Goal: Transaction & Acquisition: Book appointment/travel/reservation

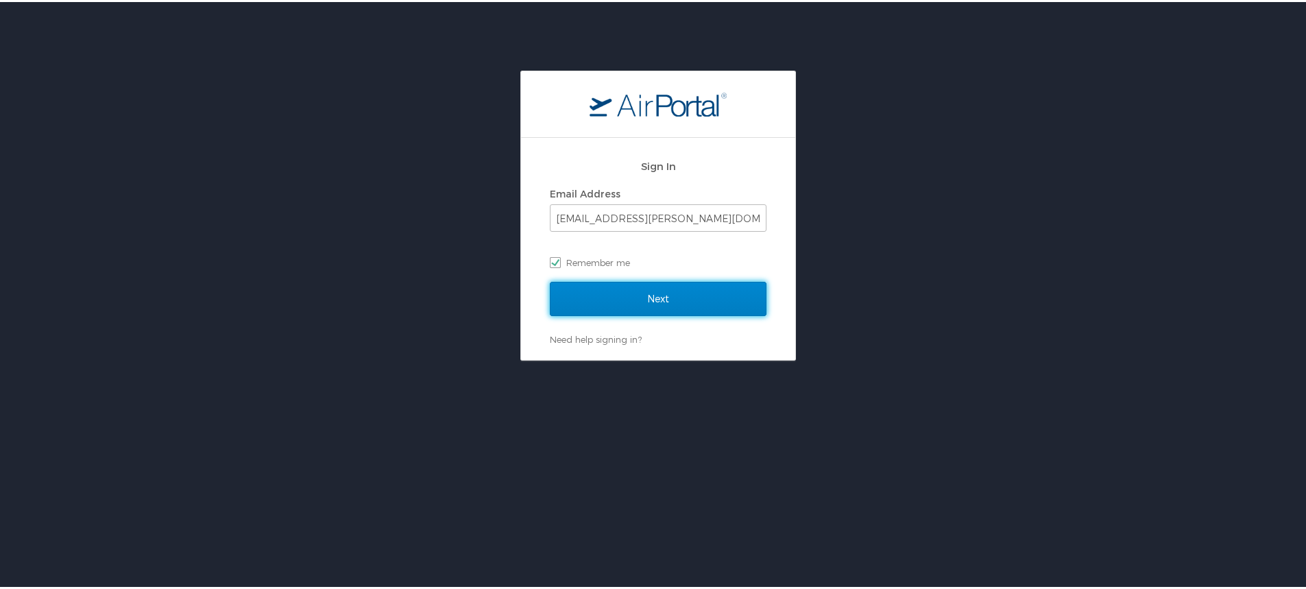
click at [615, 292] on input "Next" at bounding box center [658, 297] width 217 height 34
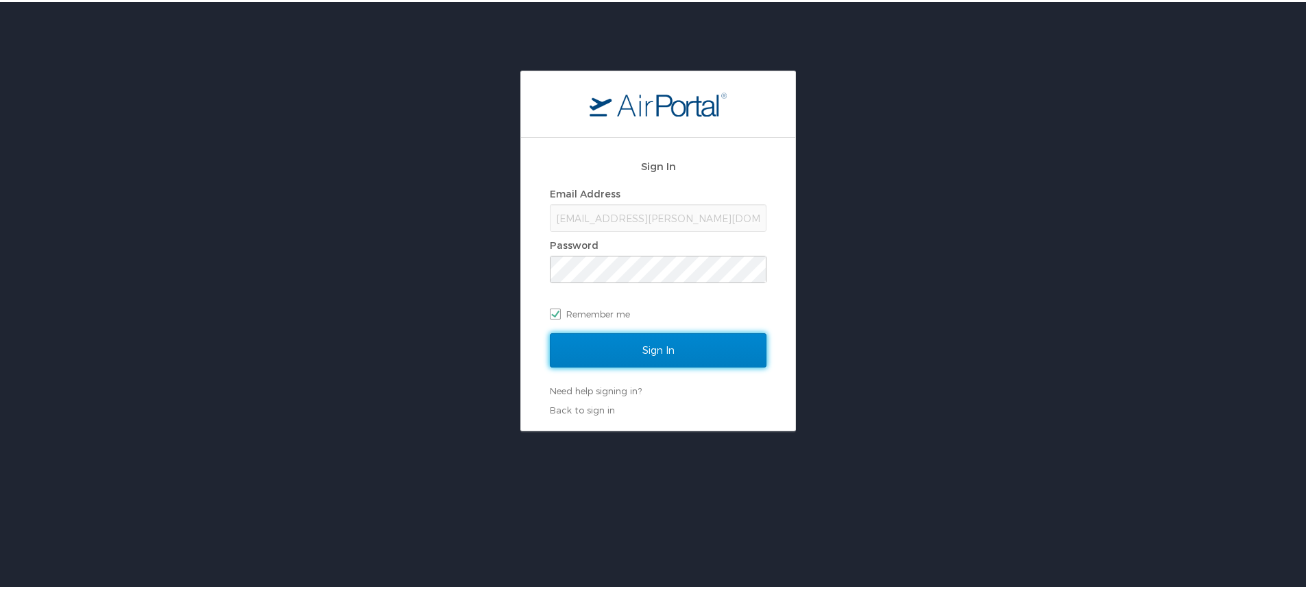
click at [625, 334] on input "Sign In" at bounding box center [658, 348] width 217 height 34
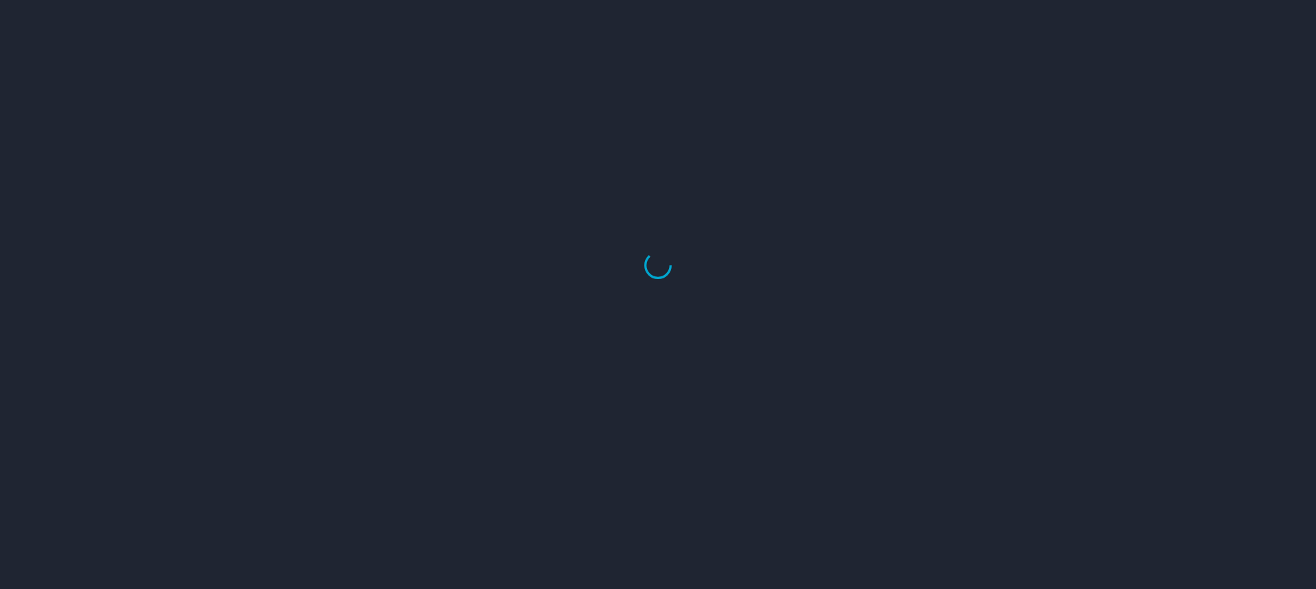
select select "US"
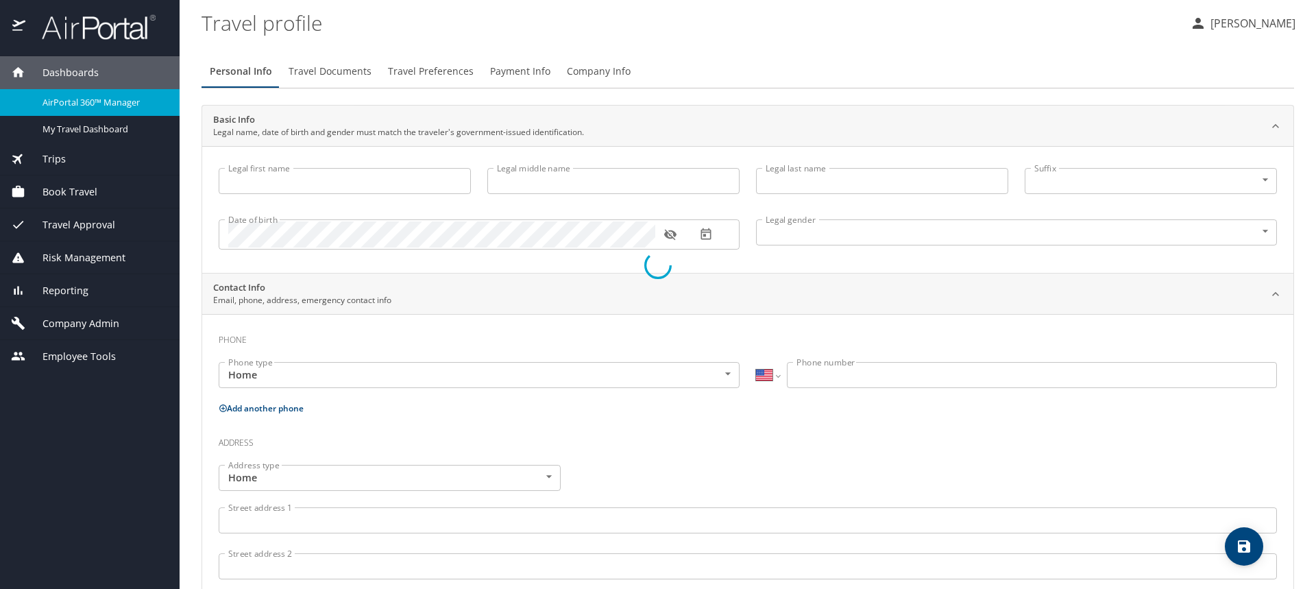
type input "Chelsea"
type input "Linn"
type input "[PERSON_NAME]"
type input "[DEMOGRAPHIC_DATA]"
type input "[PERSON_NAME]"
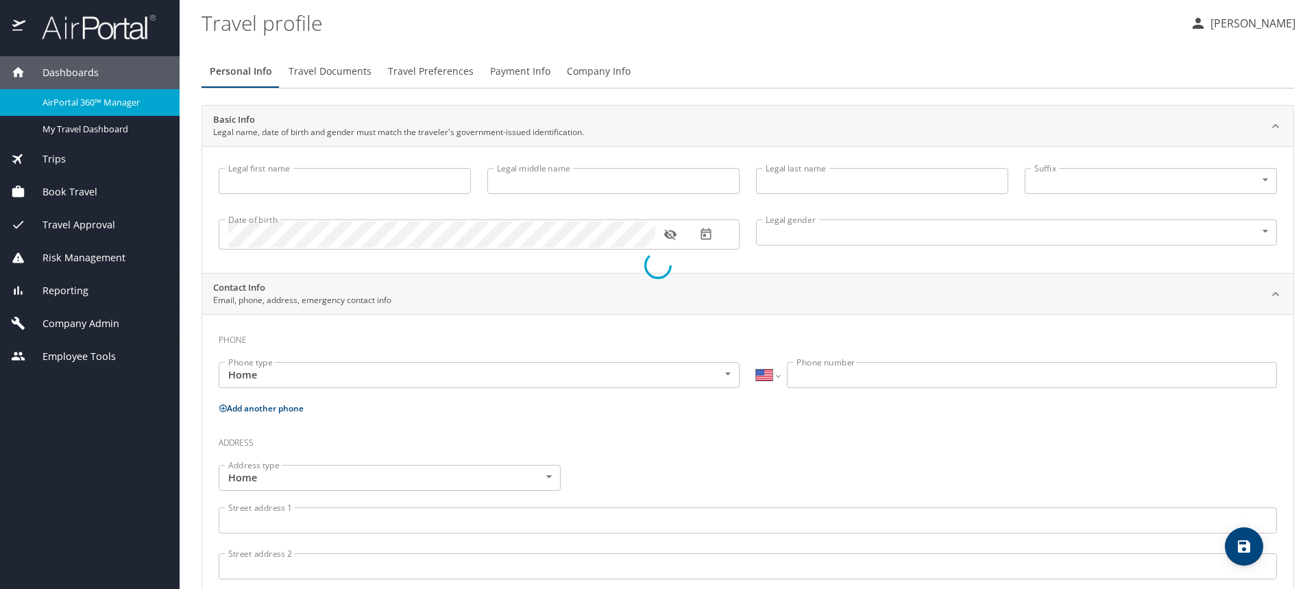
type input "Surles"
type input "(931) 224-1675"
type input "ssurles_13@msn.com"
select select "US"
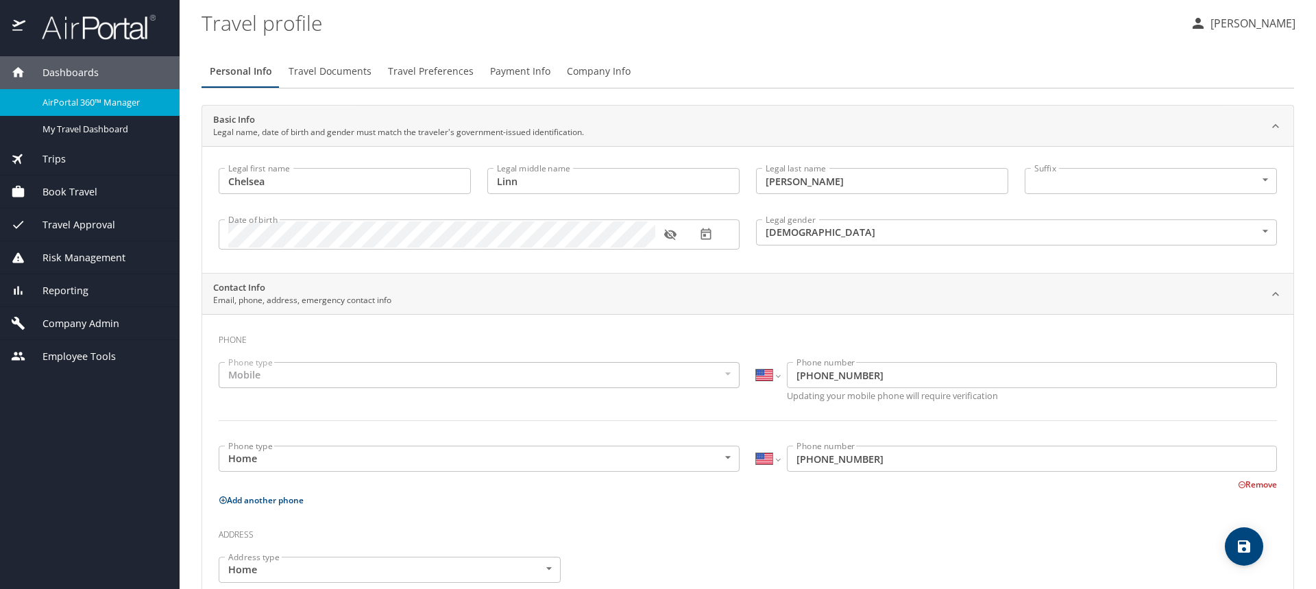
click at [89, 197] on span "Book Travel" at bounding box center [61, 191] width 72 height 15
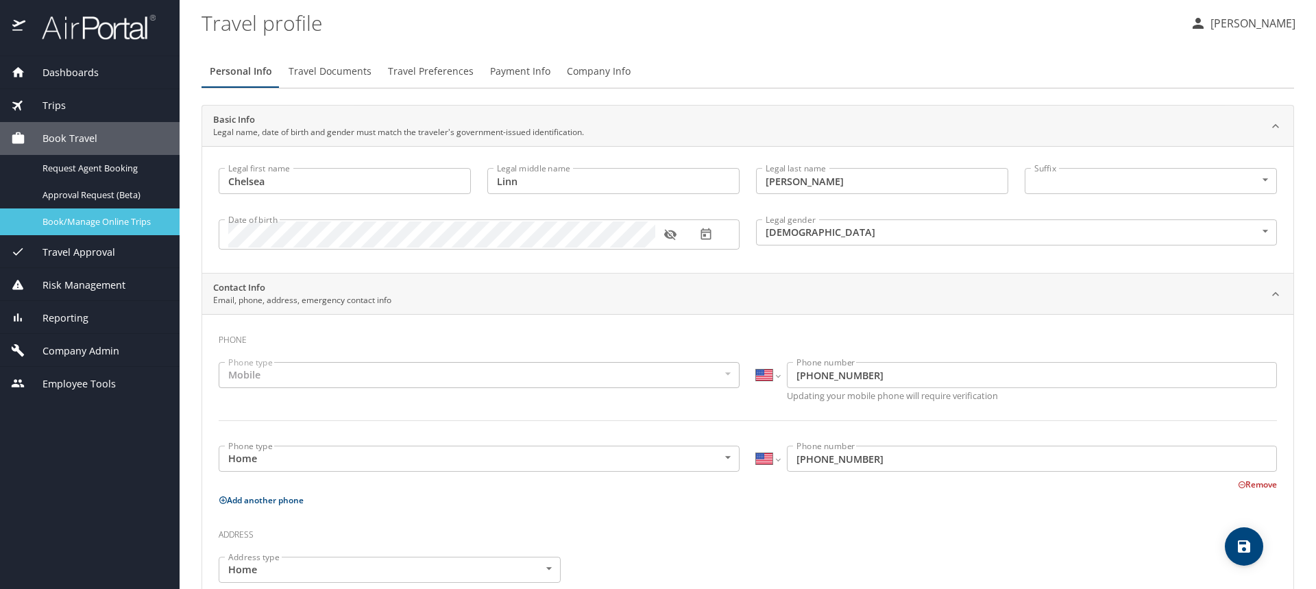
click at [106, 215] on span "Book/Manage Online Trips" at bounding box center [102, 221] width 121 height 13
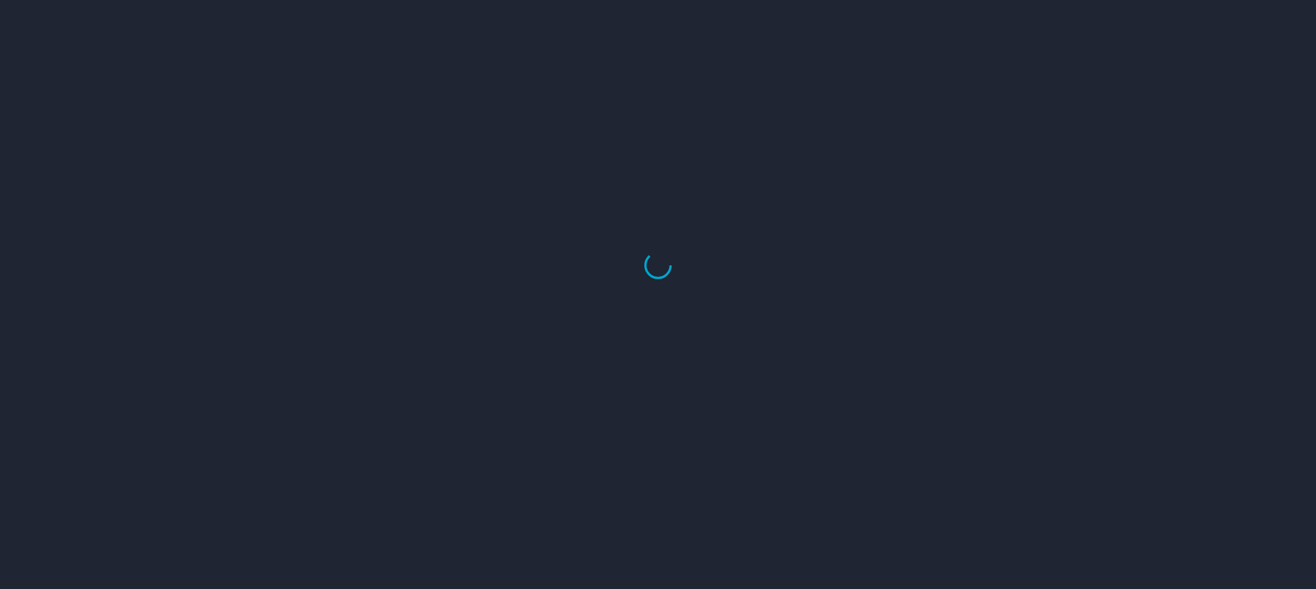
select select "US"
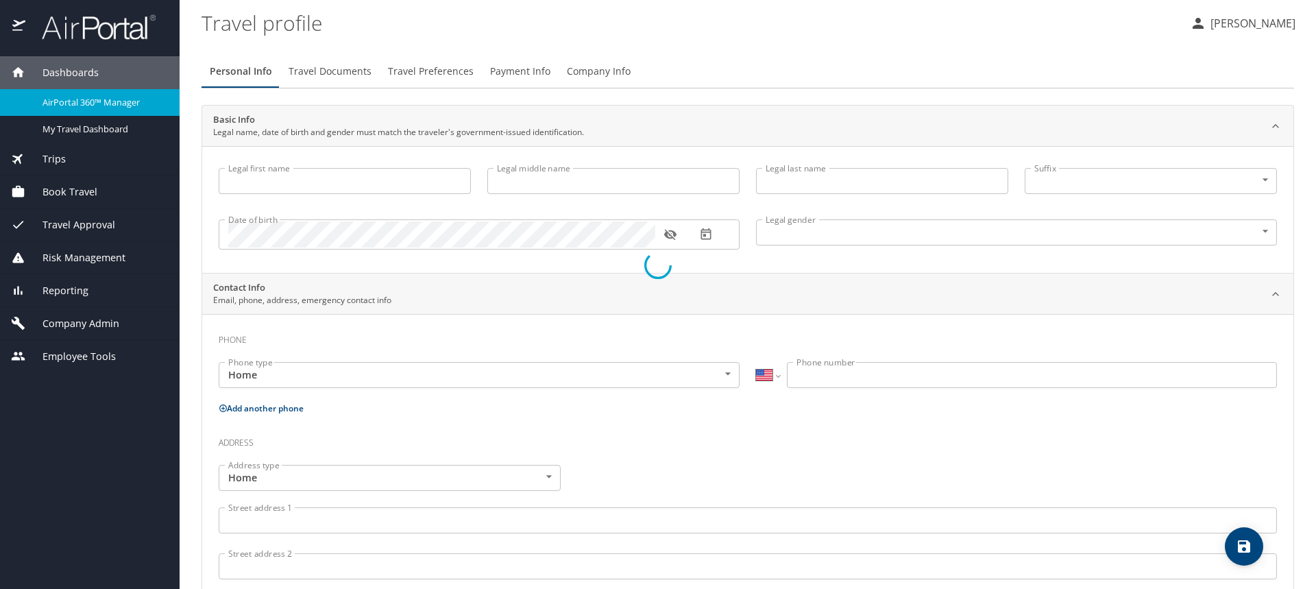
type input "Chelsea"
type input "Linn"
type input "Surles"
type input "Female"
type input "Scott"
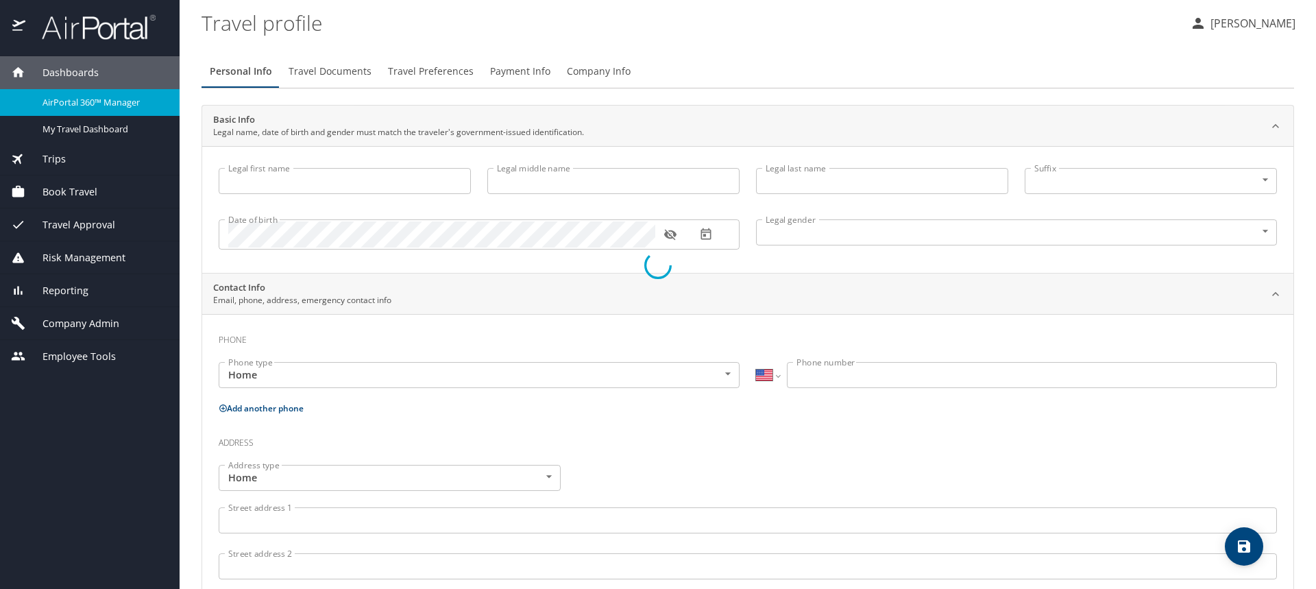
type input "Surles"
type input "(931) 224-1675"
type input "ssurles_13@msn.com"
select select "US"
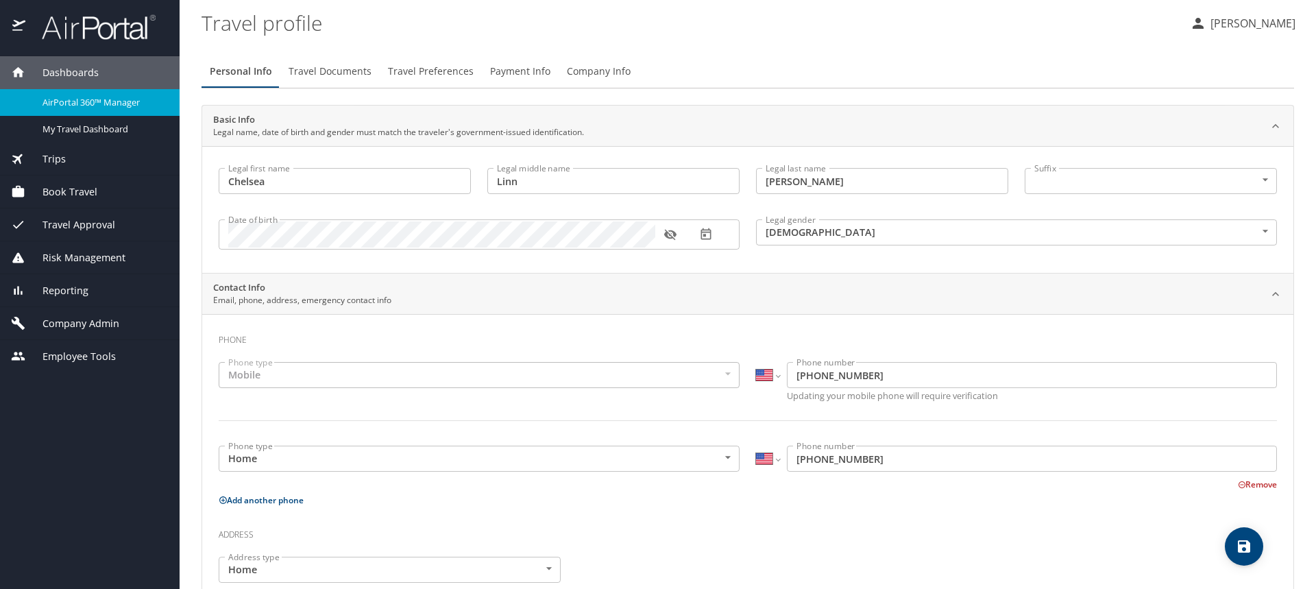
click at [52, 185] on span "Book Travel" at bounding box center [61, 191] width 72 height 15
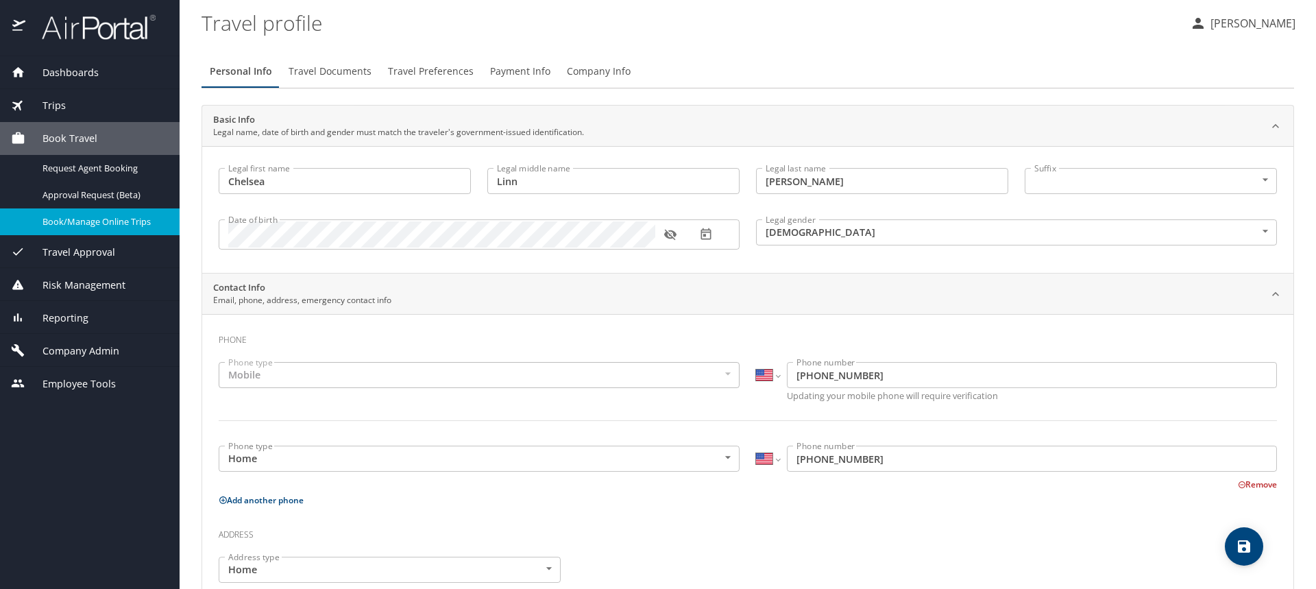
click at [104, 223] on span "Book/Manage Online Trips" at bounding box center [102, 221] width 121 height 13
